Goal: Information Seeking & Learning: Learn about a topic

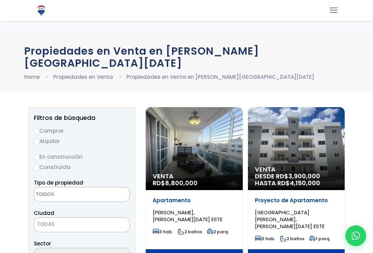
select select
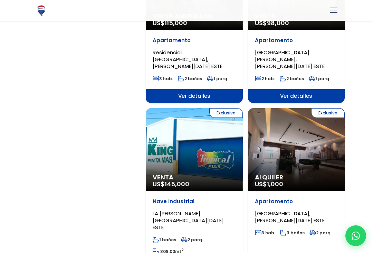
scroll to position [1120, 0]
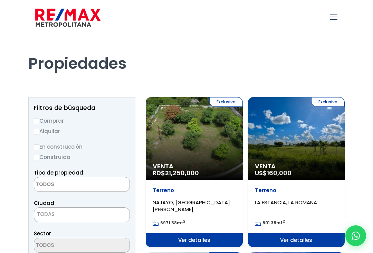
select select
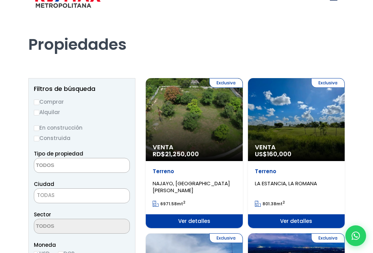
scroll to position [19, 0]
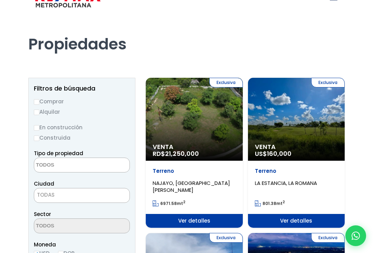
click at [40, 100] on label "Comprar" at bounding box center [82, 101] width 96 height 9
click at [39, 100] on input "Comprar" at bounding box center [37, 102] width 6 height 6
radio input "true"
click at [34, 142] on label "Construida" at bounding box center [82, 137] width 96 height 9
click at [0, 0] on input "Construida" at bounding box center [0, 0] width 0 height 0
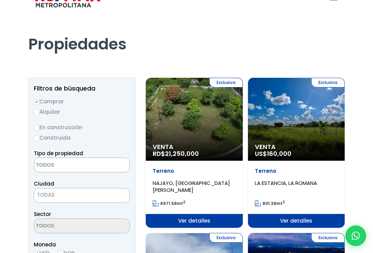
click at [34, 140] on input "Construida" at bounding box center [37, 138] width 6 height 6
radio input "true"
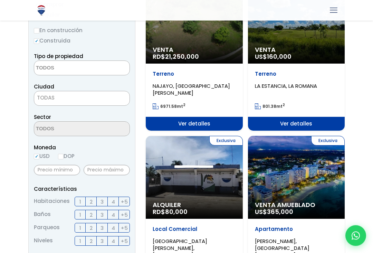
scroll to position [116, 0]
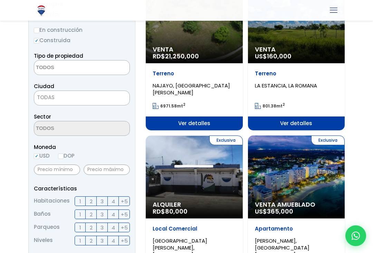
click at [64, 155] on input "DOP" at bounding box center [61, 156] width 6 height 6
radio input "true"
click at [102, 201] on span "3" at bounding box center [102, 201] width 3 height 9
click at [0, 0] on input "3" at bounding box center [0, 0] width 0 height 0
click at [111, 199] on label "4" at bounding box center [113, 201] width 11 height 10
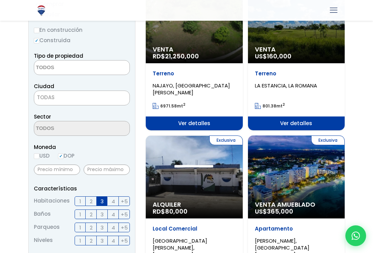
click at [0, 0] on input "4" at bounding box center [0, 0] width 0 height 0
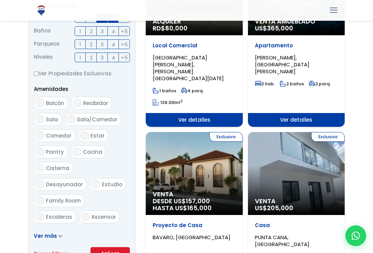
scroll to position [301, 0]
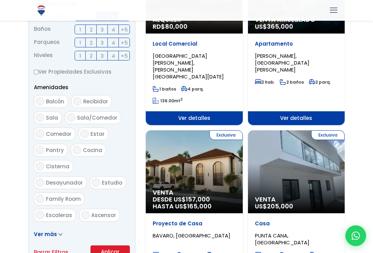
click at [40, 104] on input "Balcón" at bounding box center [40, 101] width 8 height 8
checkbox input "true"
click at [78, 98] on input "Recibidor" at bounding box center [77, 101] width 8 height 8
checkbox input "true"
click at [38, 115] on input "Sala" at bounding box center [40, 117] width 8 height 8
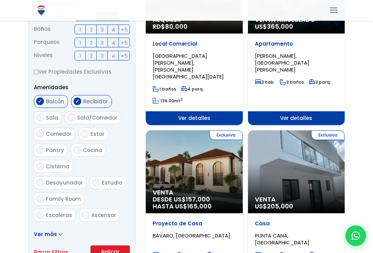
checkbox input "true"
click at [71, 117] on input "Sala/Comedor" at bounding box center [71, 117] width 8 height 8
checkbox input "true"
click at [85, 134] on input "Estar" at bounding box center [85, 134] width 8 height 8
checkbox input "true"
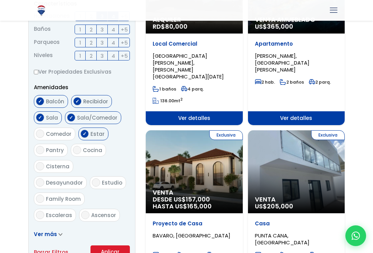
click at [37, 151] on input "Pantry" at bounding box center [40, 150] width 8 height 8
checkbox input "true"
click at [76, 146] on input "Cocina" at bounding box center [77, 150] width 8 height 8
checkbox input "true"
click at [43, 135] on input "Comedor" at bounding box center [40, 134] width 8 height 8
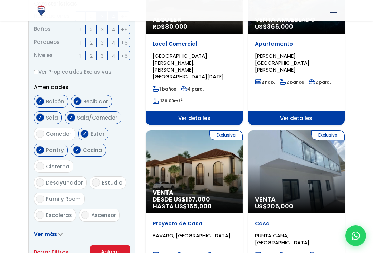
checkbox input "true"
click at [77, 176] on label "Desayunador" at bounding box center [60, 182] width 53 height 13
click at [44, 178] on input "Desayunador" at bounding box center [40, 182] width 8 height 8
checkbox input "true"
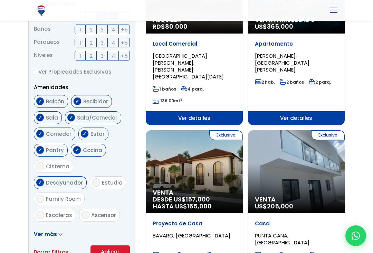
click at [43, 168] on input "Cisterna" at bounding box center [40, 166] width 8 height 8
checkbox input "true"
click at [81, 195] on span "Family Room" at bounding box center [63, 198] width 35 height 7
click at [44, 195] on input "Family Room" at bounding box center [40, 199] width 8 height 8
checkbox input "true"
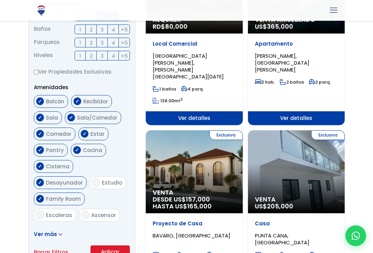
click at [92, 180] on input "Estudio" at bounding box center [96, 182] width 8 height 8
checkbox input "true"
click at [83, 211] on input "Ascensor" at bounding box center [85, 215] width 8 height 8
checkbox input "true"
click at [39, 211] on input "Escaleras" at bounding box center [40, 215] width 8 height 8
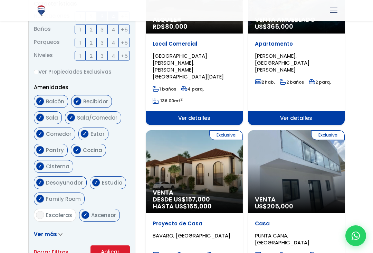
checkbox input "true"
click at [39, 227] on input "Terraza techada" at bounding box center [40, 231] width 8 height 8
checkbox input "true"
click at [58, 233] on icon at bounding box center [60, 234] width 4 height 3
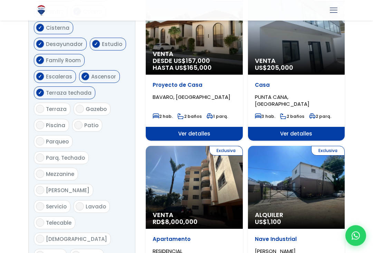
scroll to position [440, 0]
click at [37, 105] on input "Terraza" at bounding box center [40, 109] width 8 height 8
checkbox input "true"
click at [82, 105] on input "Gazebo" at bounding box center [80, 109] width 8 height 8
checkbox input "true"
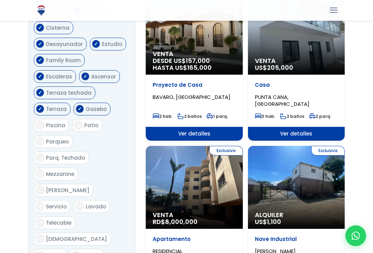
click at [38, 119] on label "Piscina" at bounding box center [51, 125] width 35 height 13
click at [38, 121] on input "Piscina" at bounding box center [40, 125] width 8 height 8
checkbox input "true"
click at [84, 122] on span "Patio" at bounding box center [91, 125] width 14 height 7
click at [83, 121] on input "Patio" at bounding box center [78, 125] width 8 height 8
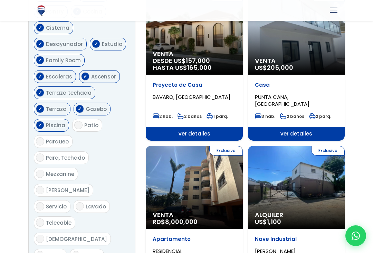
checkbox input "true"
click at [38, 137] on input "Parqueo" at bounding box center [40, 141] width 8 height 8
checkbox input "true"
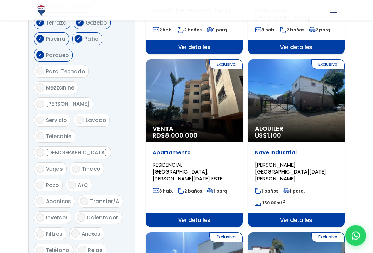
scroll to position [532, 0]
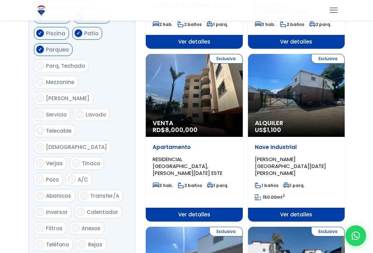
click at [90, 95] on span "[PERSON_NAME]" at bounding box center [68, 98] width 44 height 7
click at [44, 94] on input "[PERSON_NAME]" at bounding box center [40, 98] width 8 height 8
checkbox input "true"
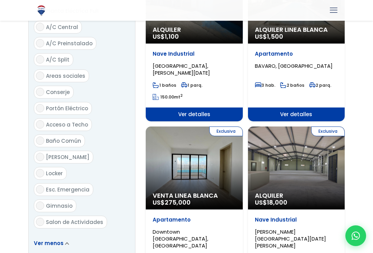
scroll to position [805, 0]
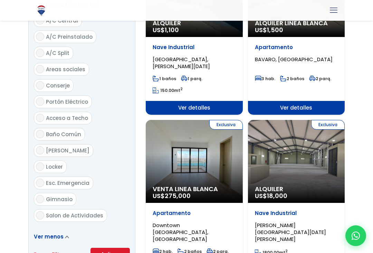
click at [109, 248] on button "Aplicar" at bounding box center [110, 254] width 39 height 13
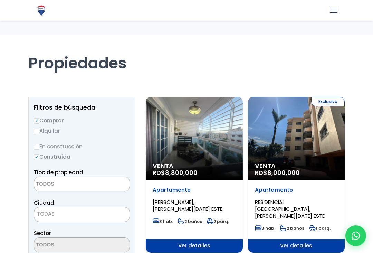
select select
